Goal: Obtain resource: Download file/media

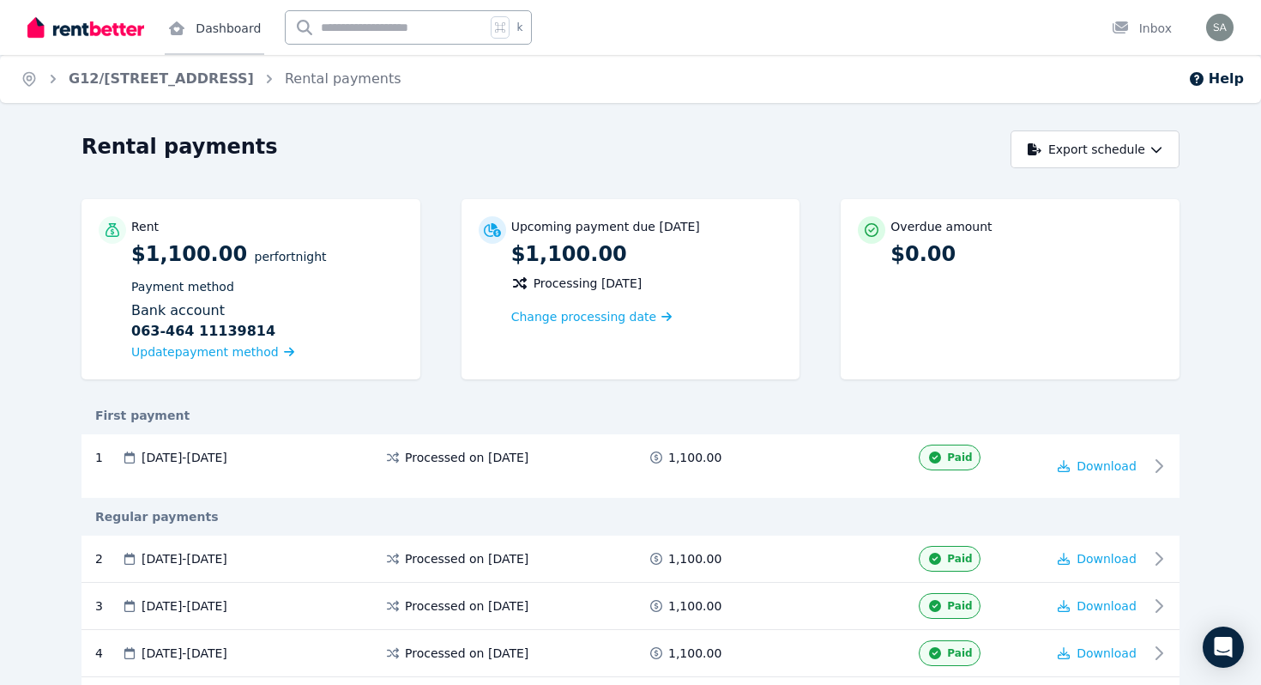
click at [203, 30] on link "Dashboard" at bounding box center [215, 27] width 100 height 55
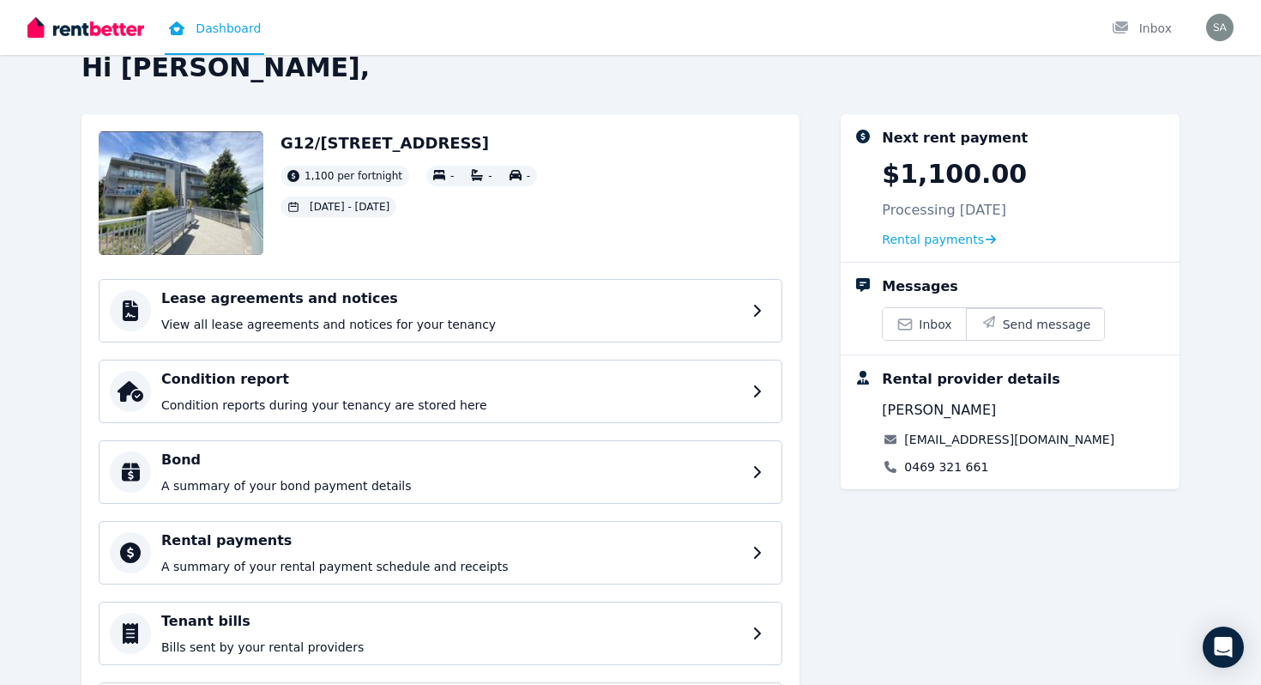
scroll to position [34, 0]
click at [341, 325] on p "View all lease agreements and notices for your tenancy" at bounding box center [455, 323] width 588 height 17
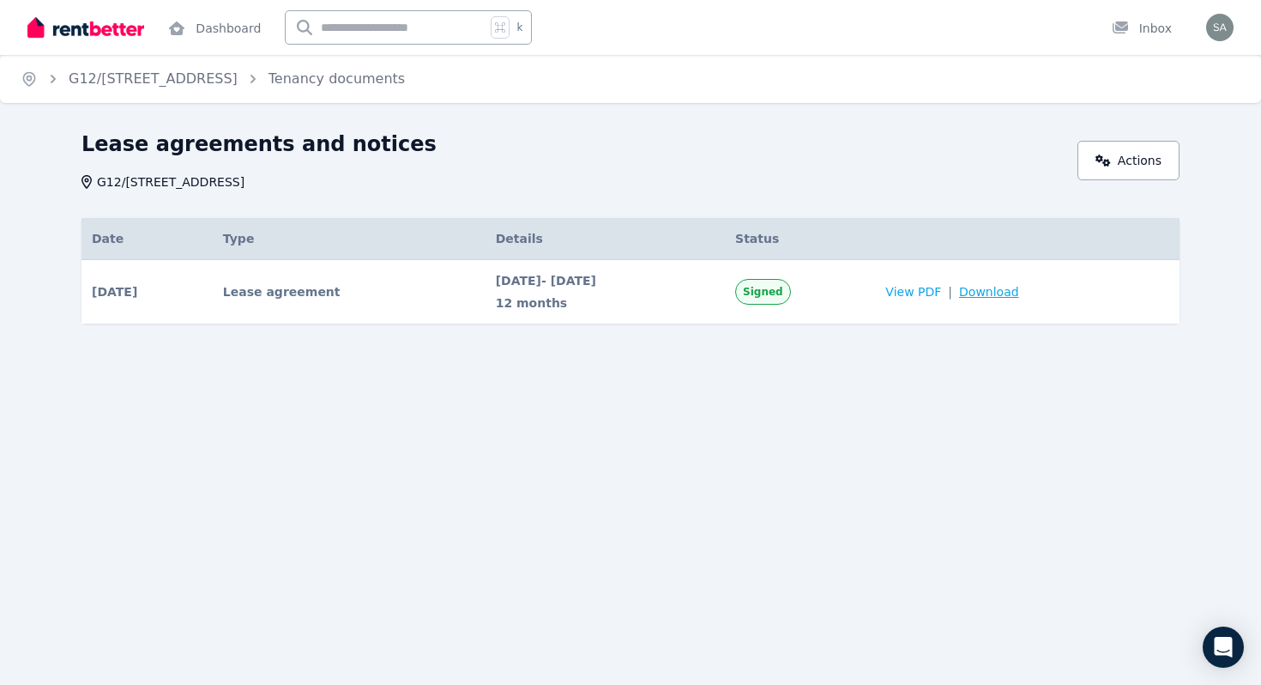
click at [1015, 293] on span "Download" at bounding box center [989, 291] width 60 height 17
click at [208, 32] on link "Dashboard" at bounding box center [215, 27] width 100 height 55
